Goal: Transaction & Acquisition: Book appointment/travel/reservation

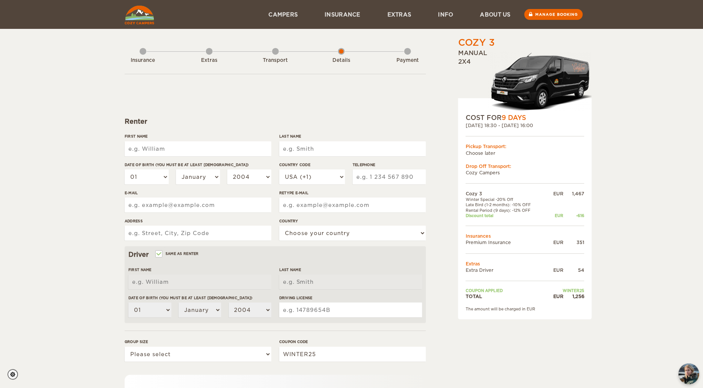
click at [230, 146] on input "First Name" at bounding box center [198, 148] width 147 height 15
type input "[PERSON_NAME]"
type input "BAZOT"
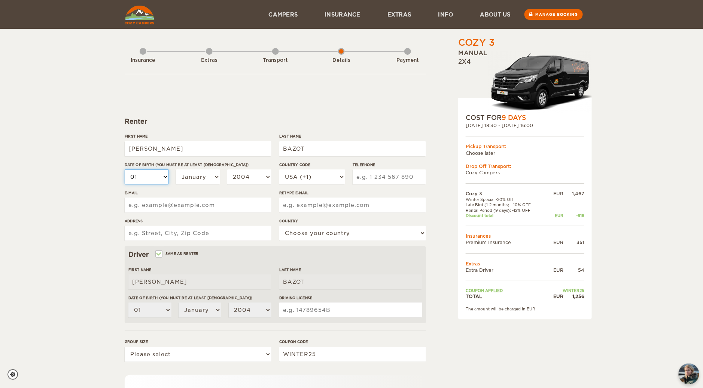
click at [167, 177] on select "01 02 03 04 05 06 07 08 09 10 11 12 13 14 15 16 17 18 19 20 21 22 23 24 25 26 2…" at bounding box center [147, 176] width 44 height 15
select select "09"
click at [125, 169] on select "01 02 03 04 05 06 07 08 09 10 11 12 13 14 15 16 17 18 19 20 21 22 23 24 25 26 2…" at bounding box center [147, 176] width 44 height 15
select select "09"
click at [204, 170] on select "January February March April May June July August September October November De…" at bounding box center [198, 176] width 44 height 15
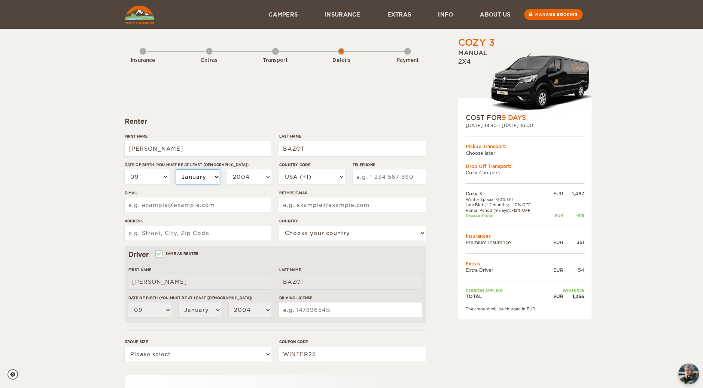
select select "09"
click at [176, 169] on select "January February March April May June July August September October November De…" at bounding box center [198, 176] width 44 height 15
select select "09"
click at [256, 173] on select "2004 2003 2002 2001 2000 1999 1998 1997 1996 1995 1994 1993 1992 1991 1990 1989…" at bounding box center [249, 176] width 44 height 15
select select "1997"
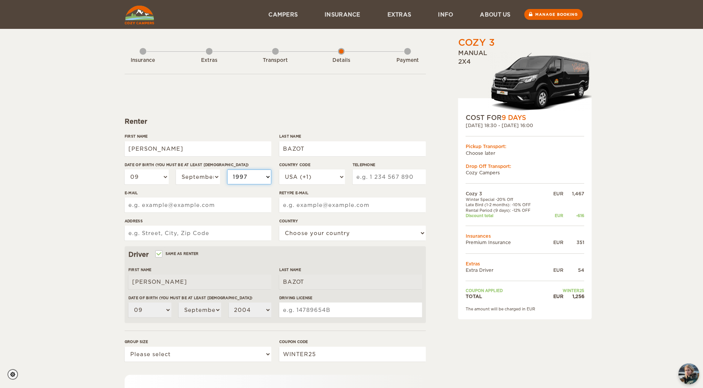
click at [227, 169] on select "2004 2003 2002 2001 2000 1999 1998 1997 1996 1995 1994 1993 1992 1991 1990 1989…" at bounding box center [249, 176] width 44 height 15
select select "1997"
click at [318, 169] on select "USA (+1) [GEOGRAPHIC_DATA] (+44) [GEOGRAPHIC_DATA] (+49) [GEOGRAPHIC_DATA] (+21…" at bounding box center [312, 176] width 66 height 15
select select "33"
click at [279, 169] on select "USA (+1) [GEOGRAPHIC_DATA] (+44) [GEOGRAPHIC_DATA] (+49) [GEOGRAPHIC_DATA] (+21…" at bounding box center [312, 176] width 66 height 15
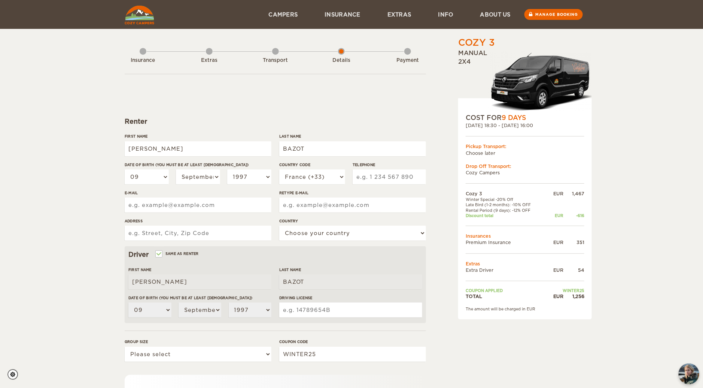
click at [379, 177] on input "Telephone" at bounding box center [389, 176] width 73 height 15
type input "661226457"
click at [256, 208] on input "E-mail" at bounding box center [198, 204] width 147 height 15
type input "[EMAIL_ADDRESS][DOMAIN_NAME]"
click at [244, 203] on input "[EMAIL_ADDRESS][DOMAIN_NAME]" at bounding box center [198, 204] width 147 height 15
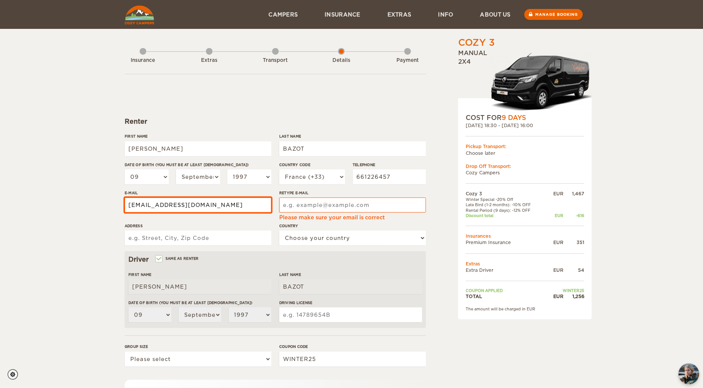
click at [244, 203] on input "[EMAIL_ADDRESS][DOMAIN_NAME]" at bounding box center [198, 204] width 147 height 15
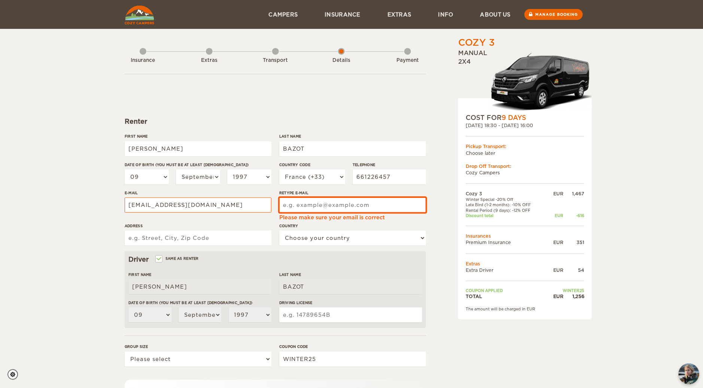
click at [313, 206] on input "Retype E-mail" at bounding box center [352, 204] width 147 height 15
paste input "[EMAIL_ADDRESS][DOMAIN_NAME]"
type input "[EMAIL_ADDRESS][DOMAIN_NAME]"
click at [235, 248] on form "Renter First Name [PERSON_NAME] Last Name BAZOT Date of birth (You must be at l…" at bounding box center [275, 273] width 301 height 399
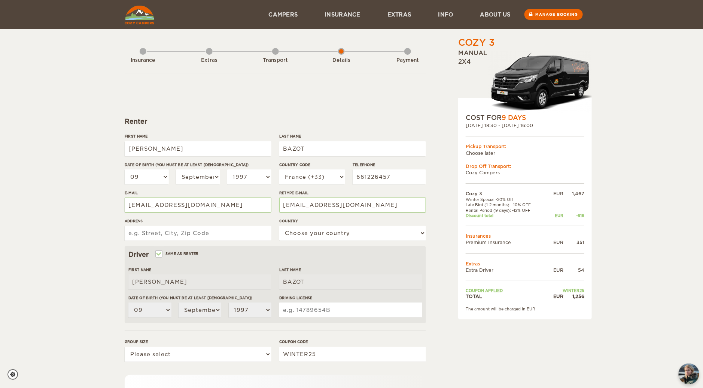
click at [262, 230] on input "Address" at bounding box center [198, 232] width 147 height 15
type input "[STREET_ADDRESS]"
click at [312, 230] on select "Choose your country [GEOGRAPHIC_DATA] [GEOGRAPHIC_DATA] [GEOGRAPHIC_DATA] [GEOG…" at bounding box center [352, 232] width 147 height 15
select select "71"
click at [279, 225] on select "Choose your country [GEOGRAPHIC_DATA] [GEOGRAPHIC_DATA] [GEOGRAPHIC_DATA] [GEOG…" at bounding box center [352, 232] width 147 height 15
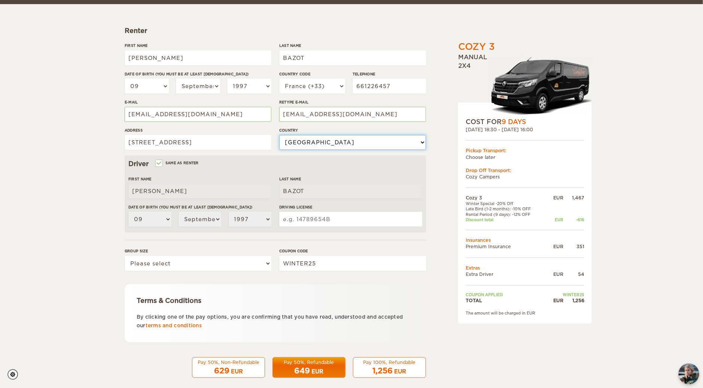
scroll to position [98, 0]
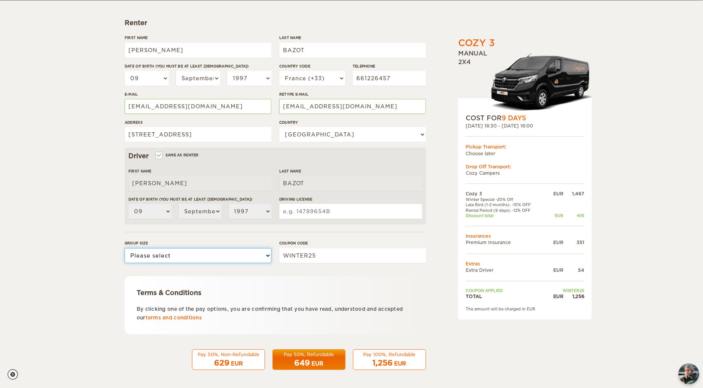
click at [259, 254] on select "Please select 1 2 3" at bounding box center [198, 255] width 147 height 15
click at [269, 238] on form "Renter First Name [PERSON_NAME] Last Name BAZOT Date of birth (You must be at l…" at bounding box center [275, 172] width 301 height 394
click at [258, 259] on select "Please select 1 2 3" at bounding box center [198, 255] width 147 height 15
select select "2"
click at [125, 248] on select "Please select 1 2 3" at bounding box center [198, 255] width 147 height 15
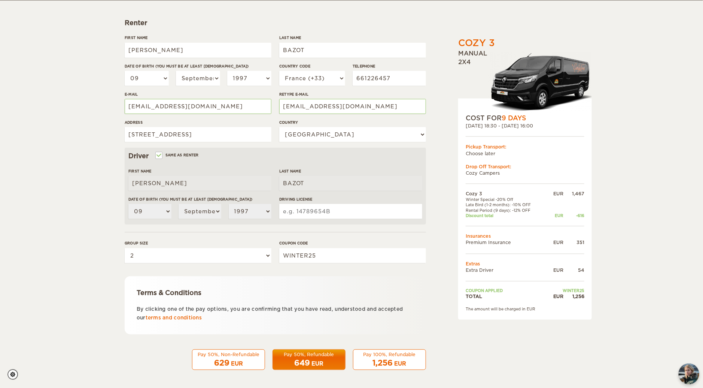
click at [298, 267] on div "Coupon code WINTER25" at bounding box center [352, 254] width 147 height 28
click at [443, 270] on div "Cozy 3 Expand Collapse Total 1,256 EUR Manual 2x4 COST FOR 9 Days [DATE] 18:30 …" at bounding box center [506, 159] width 145 height 443
click at [313, 210] on input "Driving License" at bounding box center [350, 211] width 143 height 15
click at [319, 217] on input "Driving License" at bounding box center [350, 211] width 143 height 15
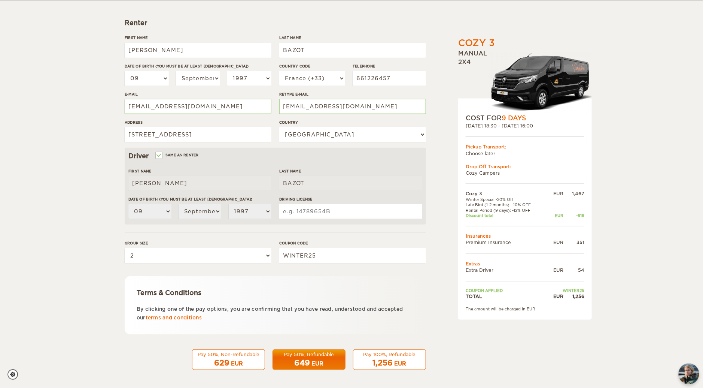
click at [323, 213] on input "Driving License" at bounding box center [350, 211] width 143 height 15
type input "18AK53201"
click at [341, 233] on form "Renter First Name [PERSON_NAME] Last Name BAZOT Date of birth (You must be at l…" at bounding box center [275, 172] width 301 height 394
click at [433, 230] on div "Cozy 3 Expand Collapse Total 1,256 EUR Manual 2x4 COST FOR 9 Days [DATE] 18:30 …" at bounding box center [352, 159] width 454 height 443
click at [325, 357] on div "649 EUR" at bounding box center [308, 362] width 63 height 11
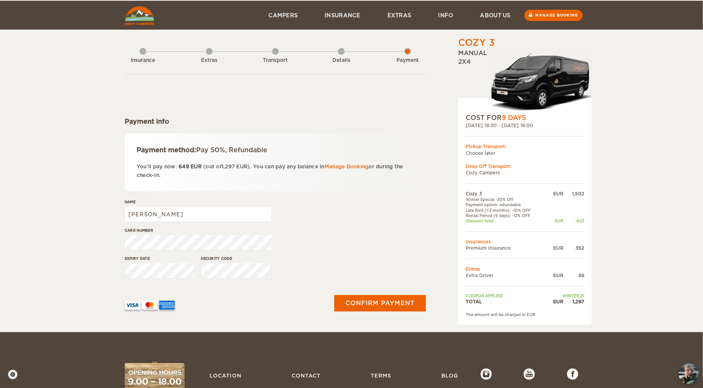
scroll to position [24, 0]
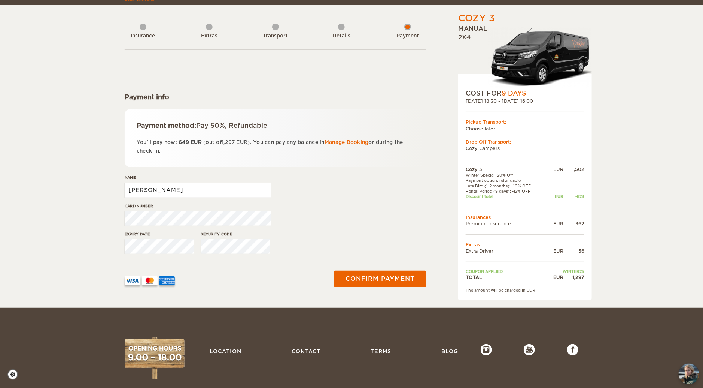
click at [209, 195] on input "[PERSON_NAME]" at bounding box center [198, 189] width 147 height 15
type input "Jules BAZOT"
click at [308, 214] on div "Card number" at bounding box center [275, 217] width 301 height 28
click at [360, 203] on div "Card number" at bounding box center [275, 217] width 301 height 28
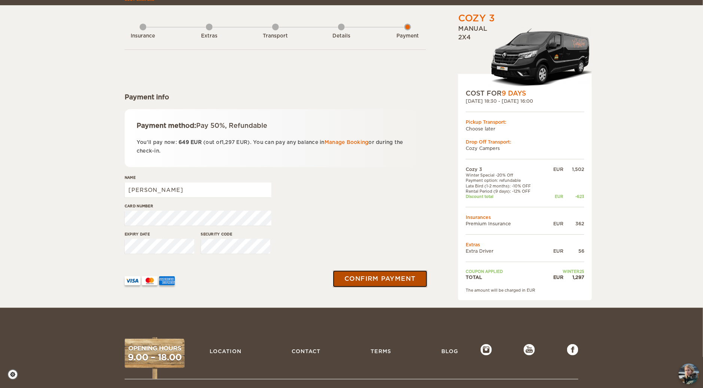
click at [388, 283] on button "Confirm payment" at bounding box center [380, 278] width 94 height 17
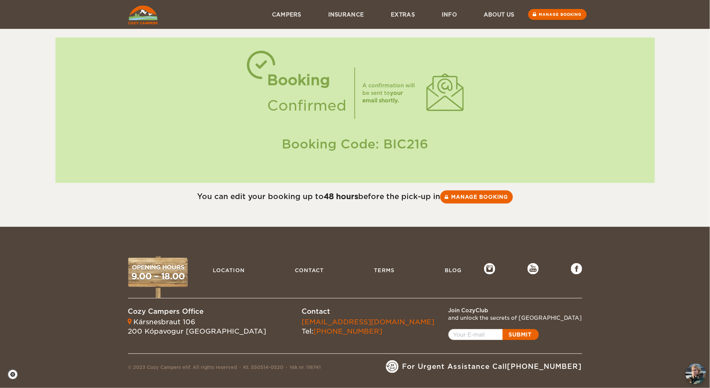
click at [352, 102] on div "Booking Confirmed" at bounding box center [305, 92] width 99 height 51
click at [375, 184] on div "You can edit your booking up to 48 hours before the pick-up in Manage booking" at bounding box center [355, 195] width 710 height 24
click at [394, 90] on b "your email shortly." at bounding box center [382, 96] width 40 height 13
